Goal: Information Seeking & Learning: Learn about a topic

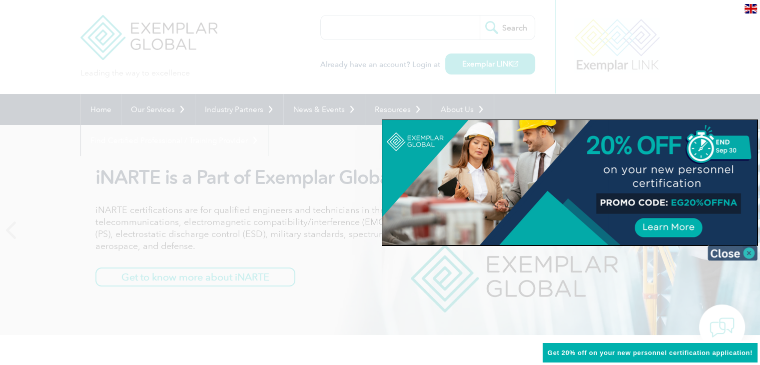
click at [752, 252] on img at bounding box center [733, 252] width 50 height 15
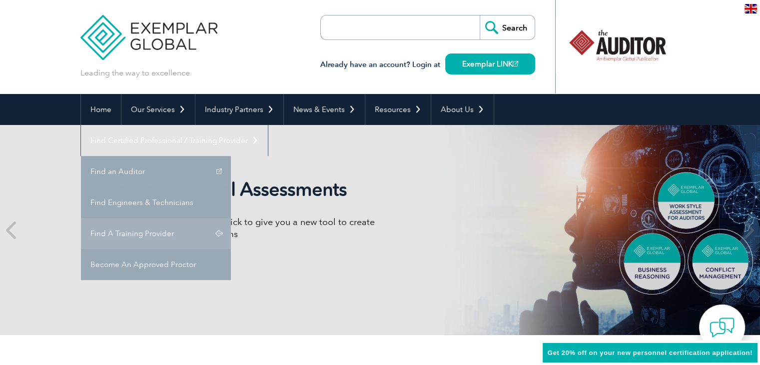
click at [231, 218] on link "Find A Training Provider" at bounding box center [156, 233] width 150 height 31
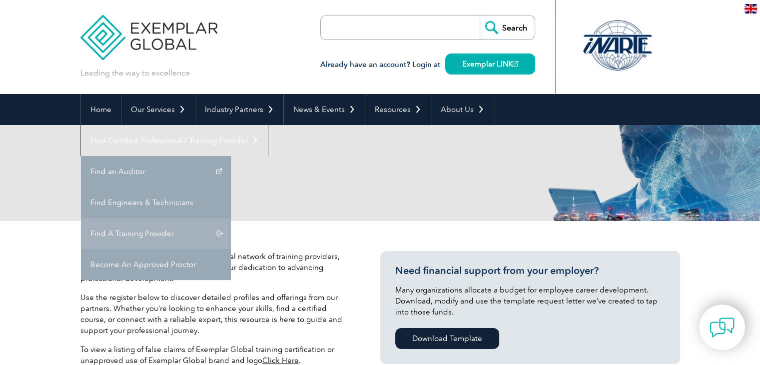
click at [231, 218] on link "Find A Training Provider" at bounding box center [156, 233] width 150 height 31
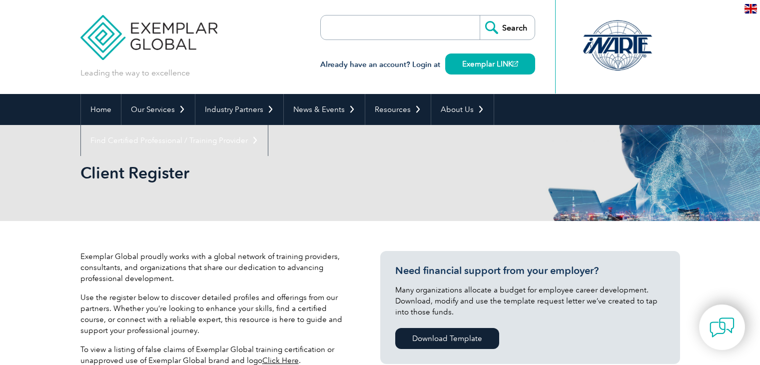
click at [567, 205] on div "Client Register" at bounding box center [380, 173] width 600 height 96
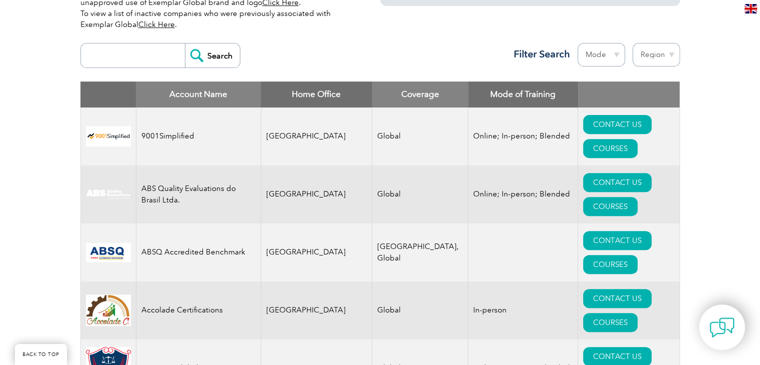
scroll to position [346, 0]
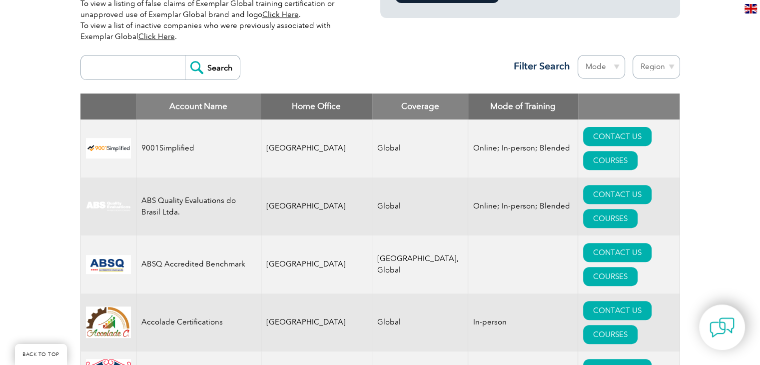
click at [117, 72] on input "search" at bounding box center [135, 67] width 99 height 24
type input "secura"
click at [197, 68] on input "Search" at bounding box center [212, 67] width 55 height 24
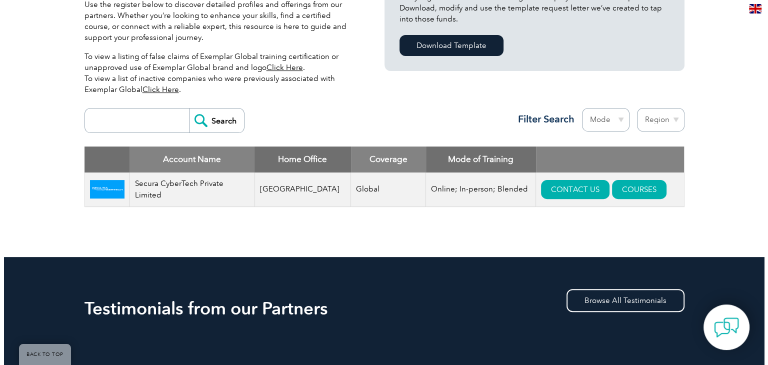
scroll to position [313, 0]
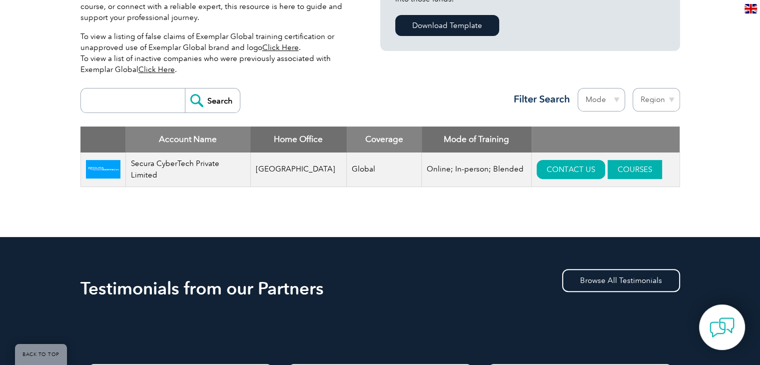
click at [608, 170] on link "COURSES" at bounding box center [635, 169] width 54 height 19
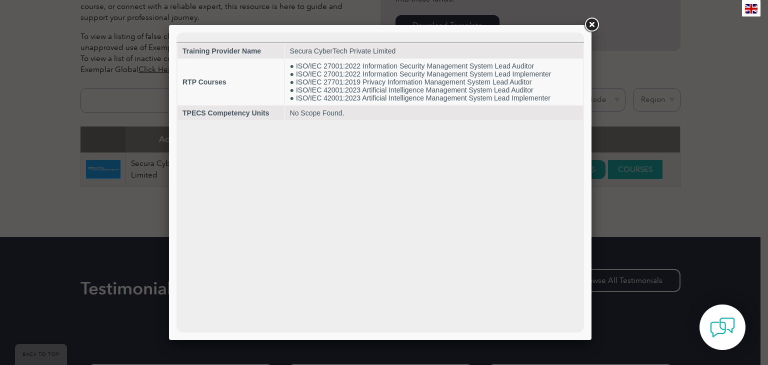
scroll to position [0, 0]
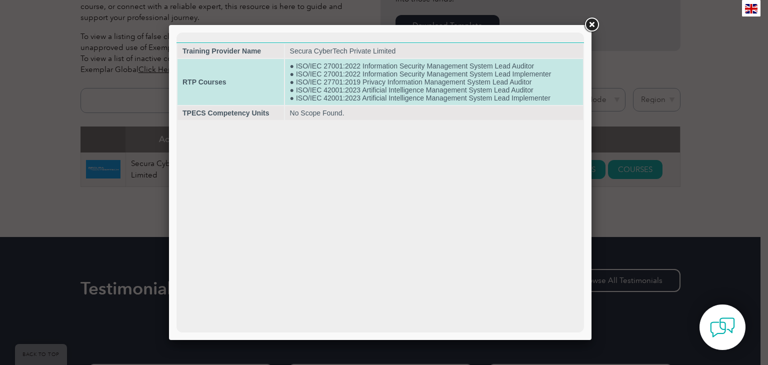
click at [392, 66] on td "● ISO/IEC 27001:2022 Information Security Management System Lead Auditor ● ISO/…" at bounding box center [434, 82] width 298 height 46
click at [365, 68] on td "● ISO/IEC 27001:2022 Information Security Management System Lead Auditor ● ISO/…" at bounding box center [434, 82] width 298 height 46
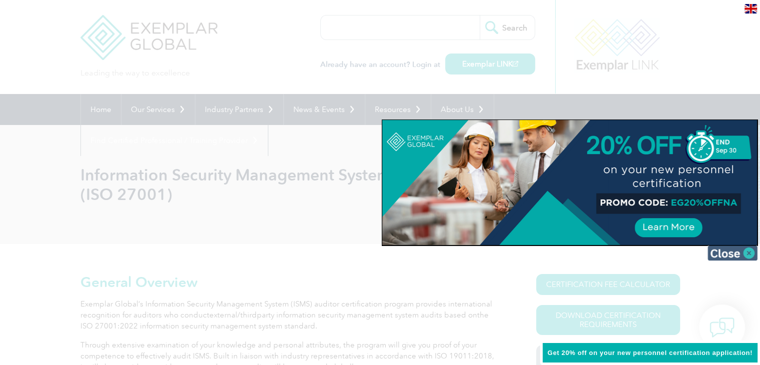
click at [720, 254] on img at bounding box center [733, 252] width 50 height 15
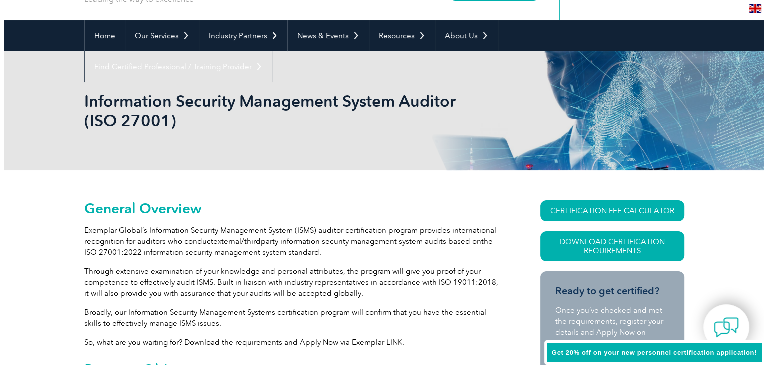
scroll to position [26, 0]
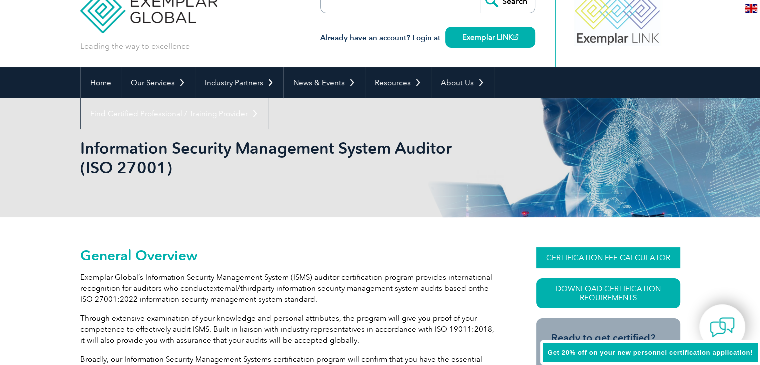
click at [584, 254] on link "CERTIFICATION FEE CALCULATOR" at bounding box center [608, 257] width 144 height 21
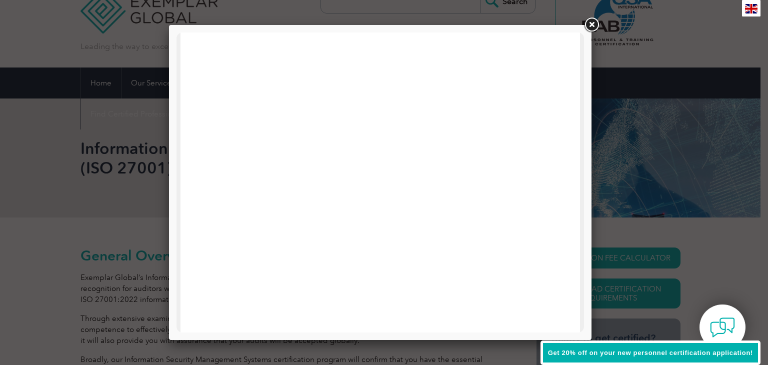
scroll to position [0, 0]
click at [592, 28] on link at bounding box center [591, 25] width 18 height 18
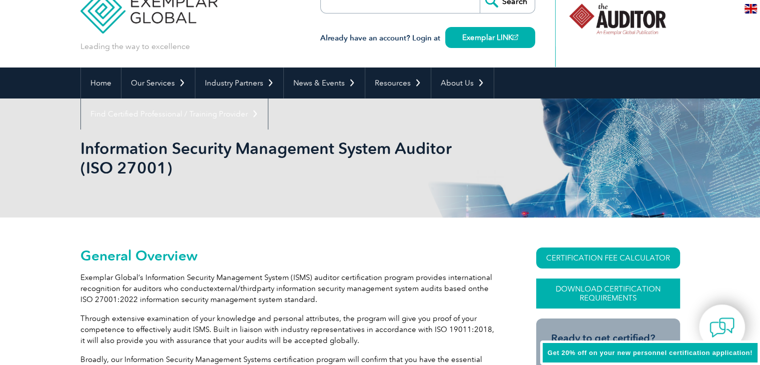
click at [622, 291] on link "Download Certification Requirements" at bounding box center [608, 293] width 144 height 30
